Goal: Navigation & Orientation: Find specific page/section

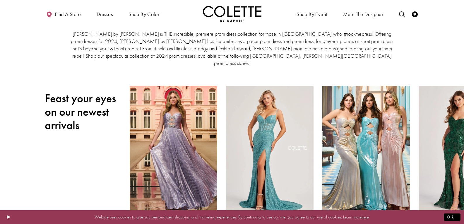
scroll to position [44, 0]
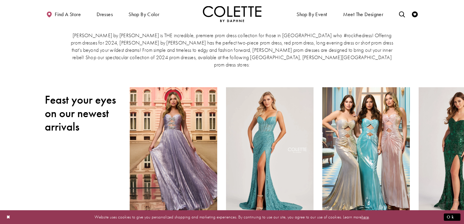
click at [75, 215] on div at bounding box center [77, 218] width 6 height 6
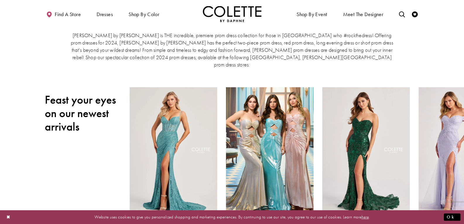
click at [75, 215] on div at bounding box center [77, 218] width 6 height 6
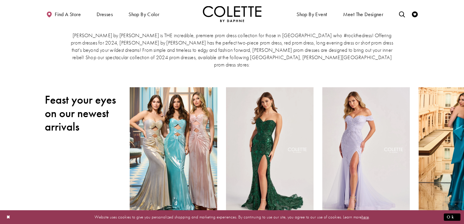
click at [75, 215] on div at bounding box center [77, 218] width 6 height 6
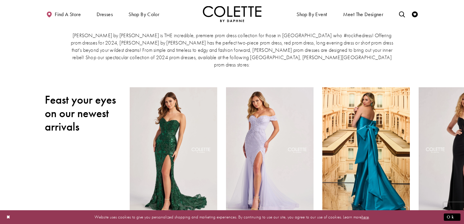
click at [75, 215] on div at bounding box center [77, 218] width 6 height 6
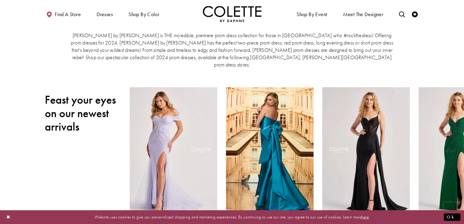
click at [75, 215] on div at bounding box center [77, 218] width 6 height 6
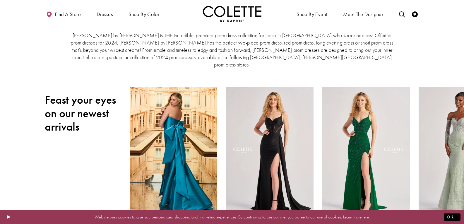
click at [75, 215] on div at bounding box center [77, 218] width 6 height 6
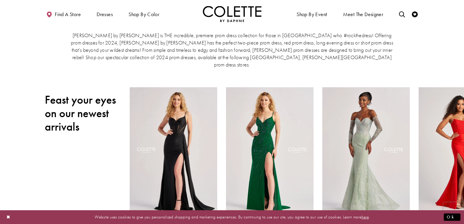
click at [75, 215] on div at bounding box center [77, 218] width 6 height 6
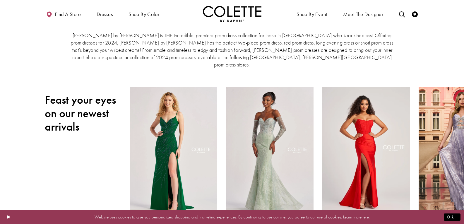
click at [75, 215] on div at bounding box center [77, 218] width 6 height 6
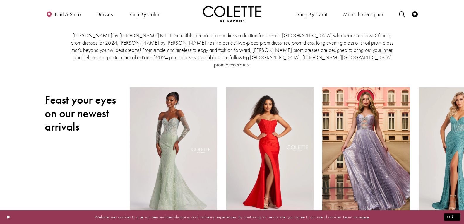
click at [75, 215] on div at bounding box center [77, 218] width 6 height 6
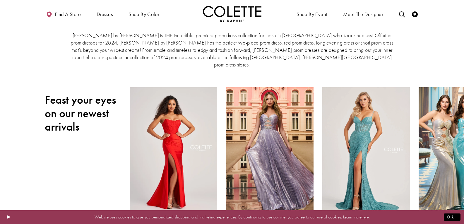
click at [75, 215] on div at bounding box center [77, 218] width 6 height 6
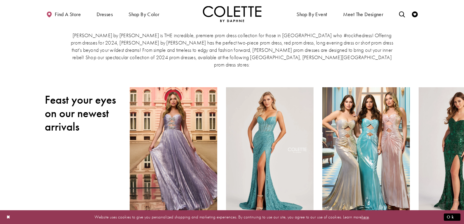
click at [75, 215] on div at bounding box center [77, 218] width 6 height 6
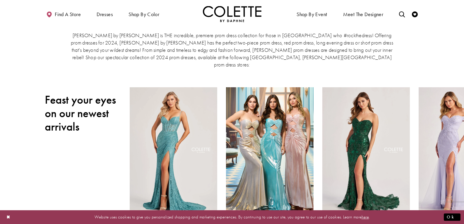
click at [75, 215] on div at bounding box center [77, 218] width 6 height 6
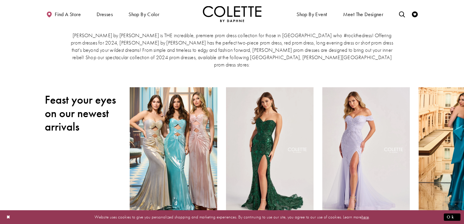
click at [75, 215] on div at bounding box center [77, 218] width 6 height 6
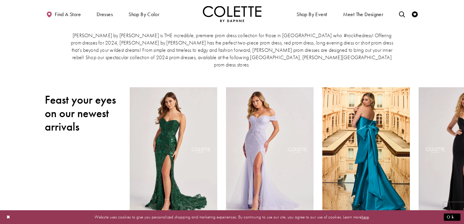
click at [75, 215] on div at bounding box center [77, 218] width 6 height 6
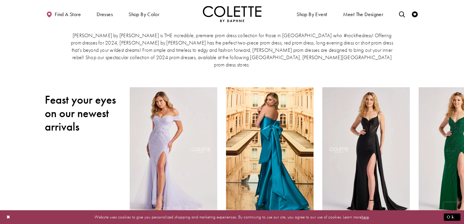
click at [75, 215] on div at bounding box center [77, 218] width 6 height 6
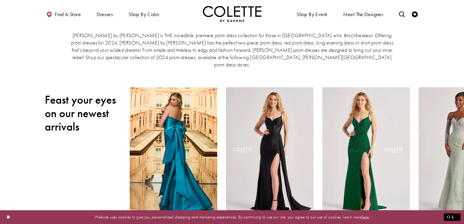
click at [75, 215] on div at bounding box center [77, 218] width 6 height 6
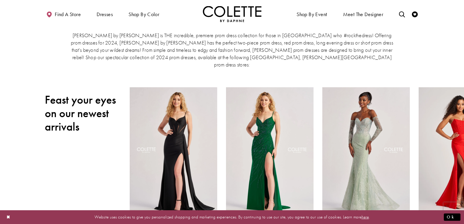
click at [75, 215] on div at bounding box center [77, 218] width 6 height 6
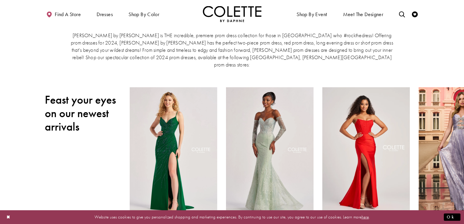
click at [75, 215] on div at bounding box center [77, 218] width 6 height 6
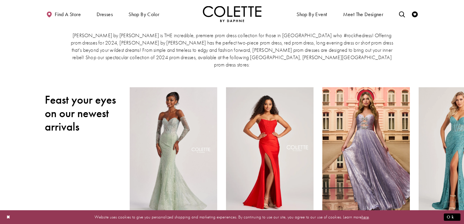
click at [75, 215] on div at bounding box center [77, 218] width 6 height 6
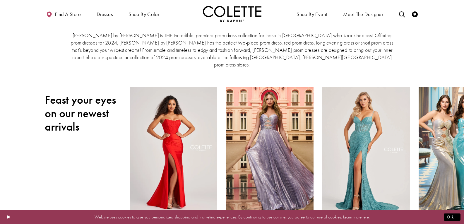
click at [75, 215] on div at bounding box center [77, 218] width 6 height 6
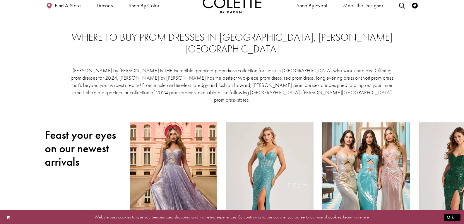
scroll to position [0, 0]
